Goal: Communication & Community: Ask a question

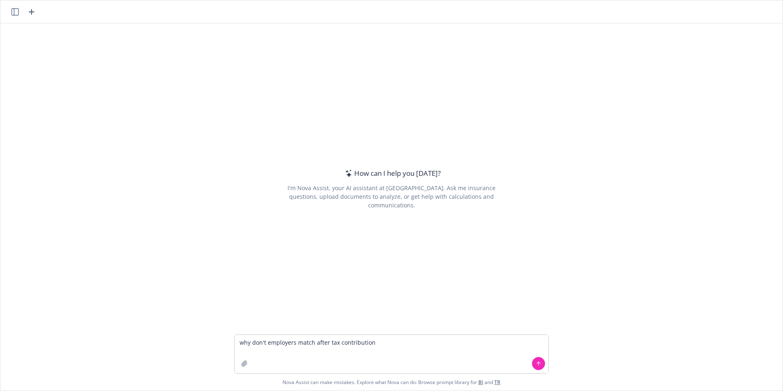
type textarea "why don't employers match after tax contributions"
